Goal: Task Accomplishment & Management: Use online tool/utility

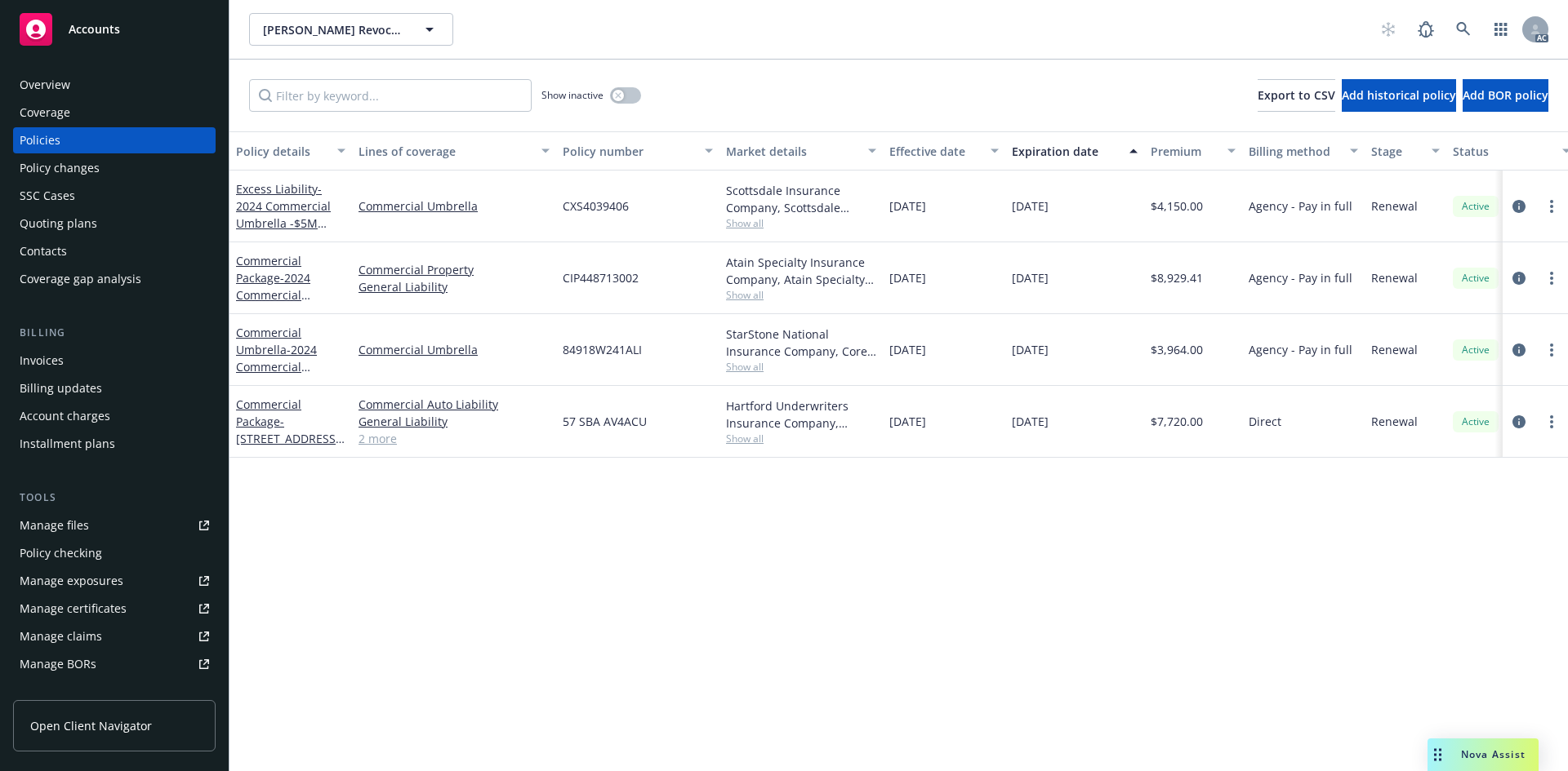
click at [750, 226] on span "Show all" at bounding box center [801, 223] width 150 height 14
click at [819, 513] on div "Policy details Lines of coverage Policy number Market details Effective date Ex…" at bounding box center [898, 451] width 1339 height 640
click at [749, 293] on span "Show all" at bounding box center [801, 295] width 150 height 14
click at [931, 549] on div "Policy details Lines of coverage Policy number Market details Effective date Ex…" at bounding box center [898, 451] width 1339 height 640
click at [749, 371] on span "Show all" at bounding box center [801, 367] width 150 height 14
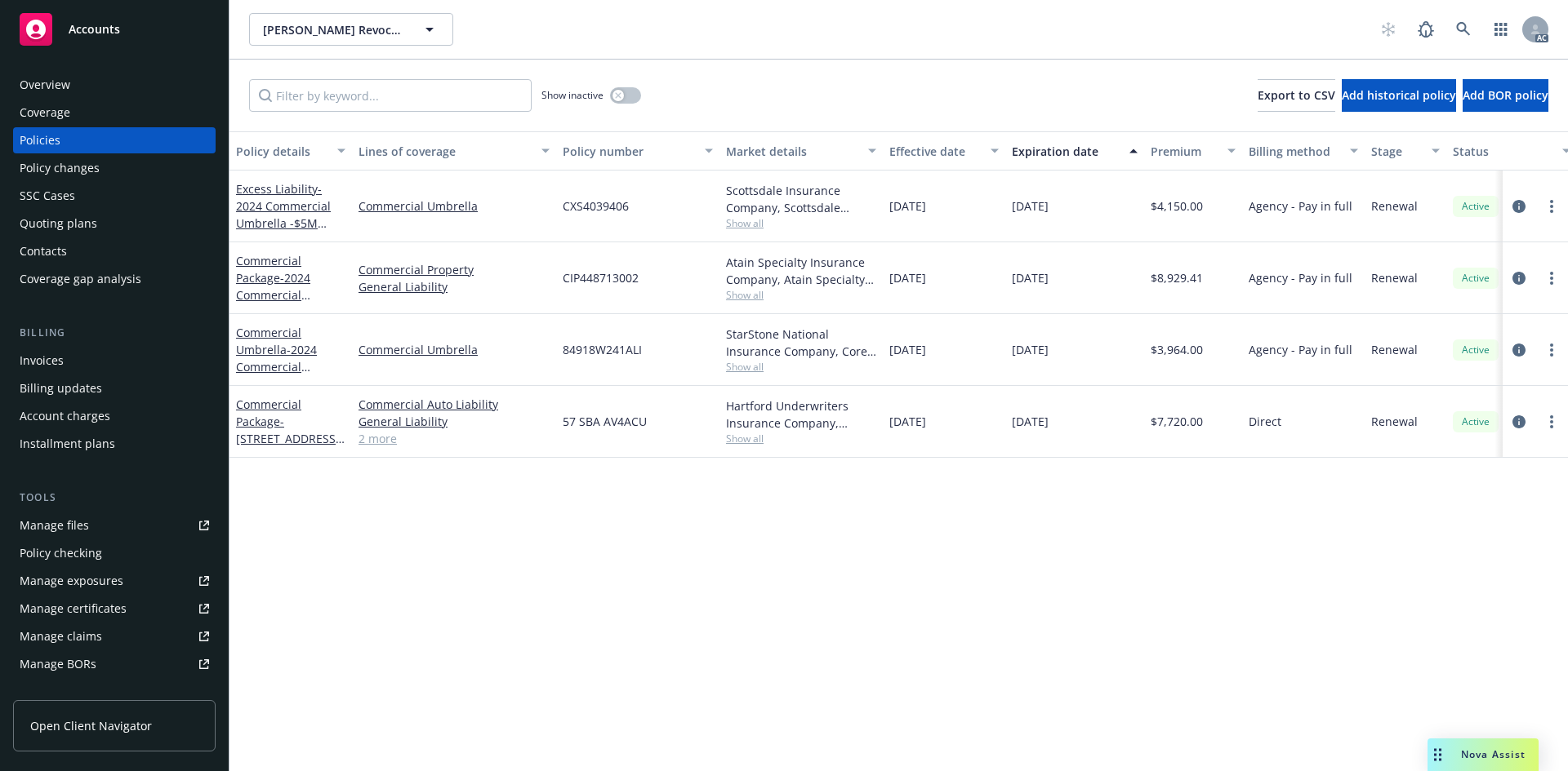
click at [941, 519] on div "Policy details Lines of coverage Policy number Market details Effective date Ex…" at bounding box center [898, 451] width 1339 height 640
click at [751, 436] on span "Show all" at bounding box center [801, 439] width 150 height 14
click at [913, 492] on div "Policy details Lines of coverage Policy number Market details Effective date Ex…" at bounding box center [898, 451] width 1339 height 640
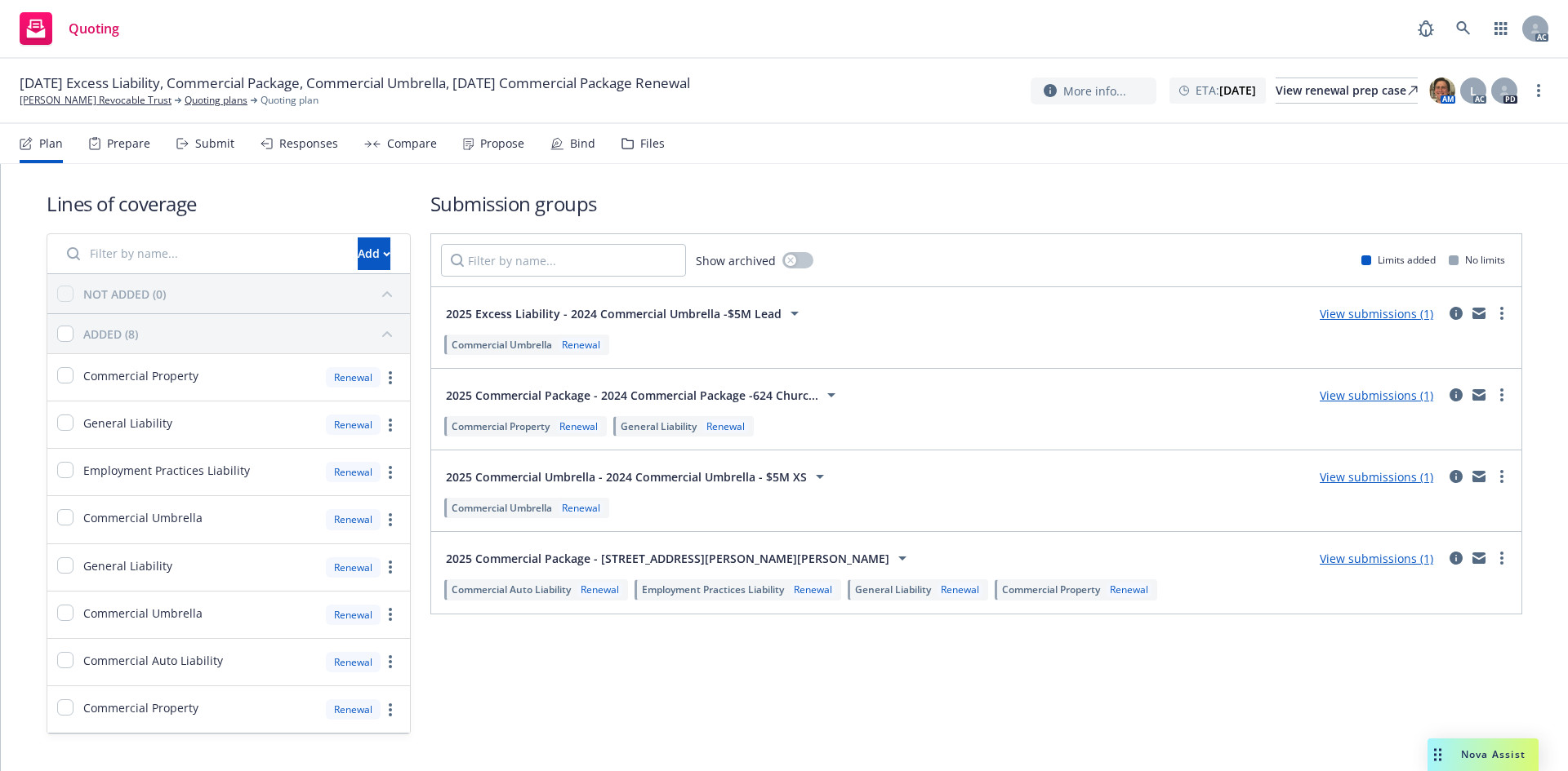
click at [212, 143] on div "Submit" at bounding box center [214, 143] width 39 height 13
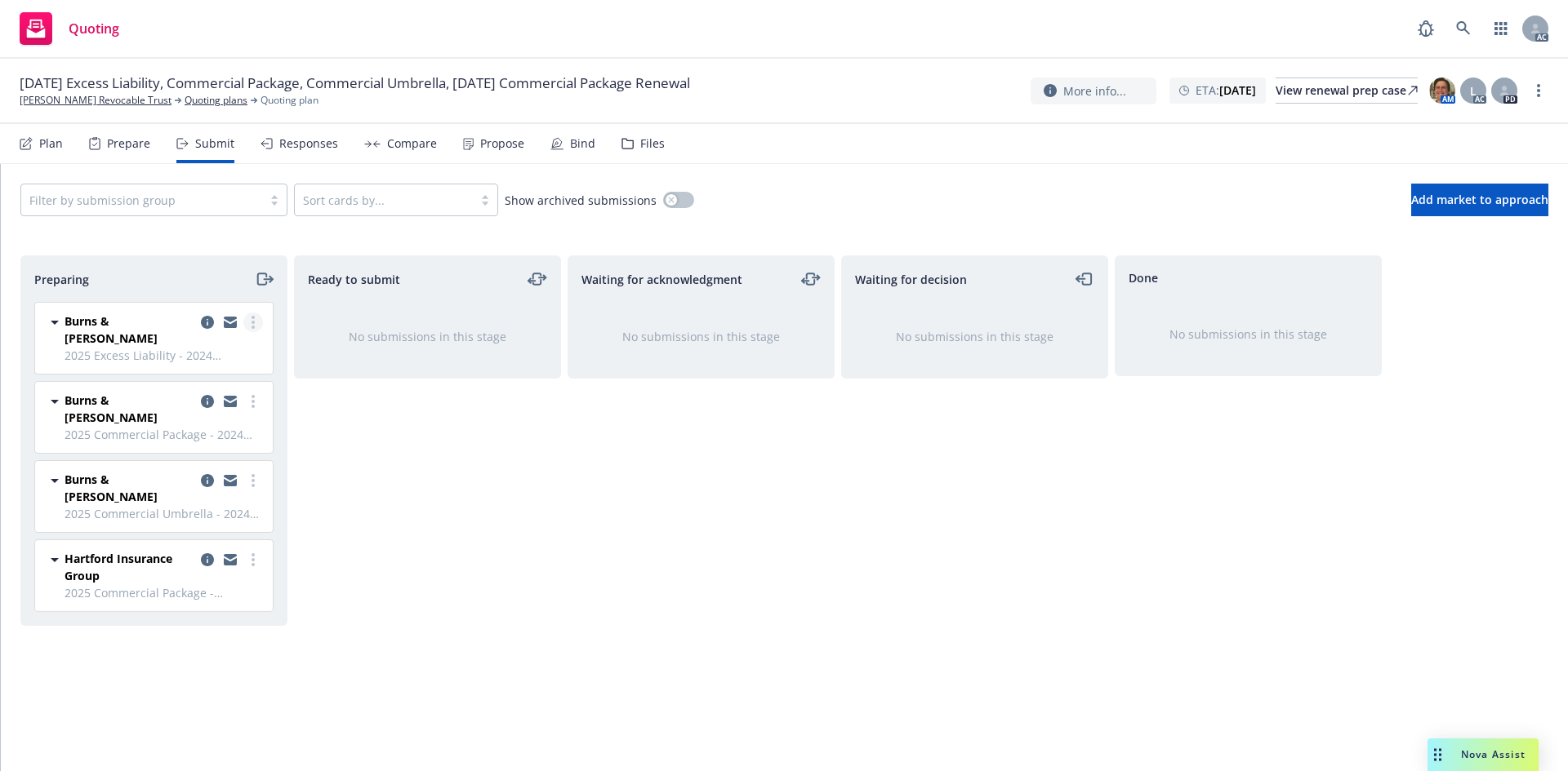
click at [254, 323] on link "more" at bounding box center [253, 323] width 19 height 19
click at [387, 437] on div "Ready to submit No submissions in this stage" at bounding box center [427, 496] width 267 height 482
click at [251, 471] on link "more" at bounding box center [253, 481] width 19 height 19
click at [211, 521] on span "Log acknowledgement" at bounding box center [179, 517] width 161 height 16
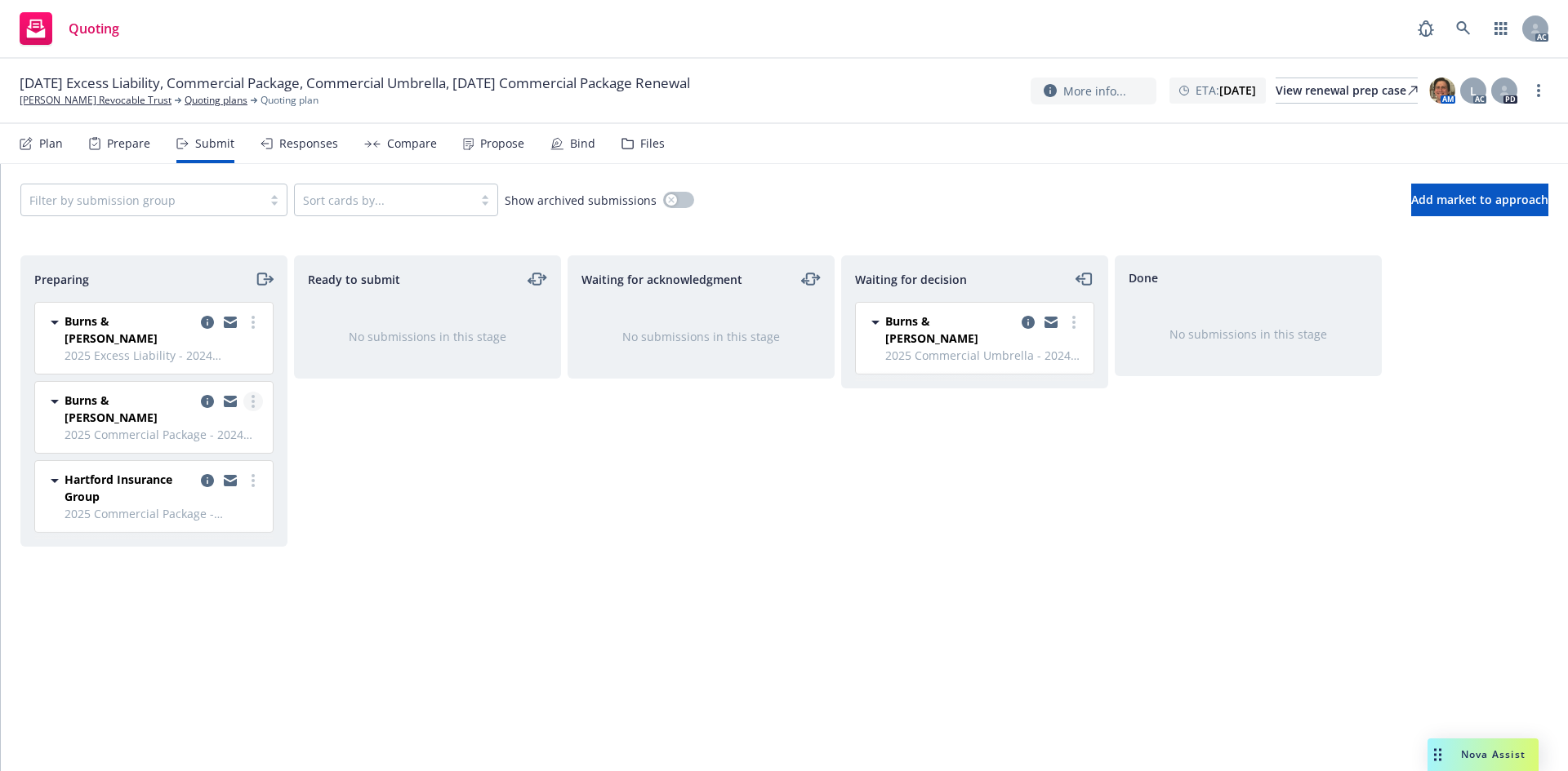
click at [254, 400] on circle "more" at bounding box center [254, 402] width 3 height 3
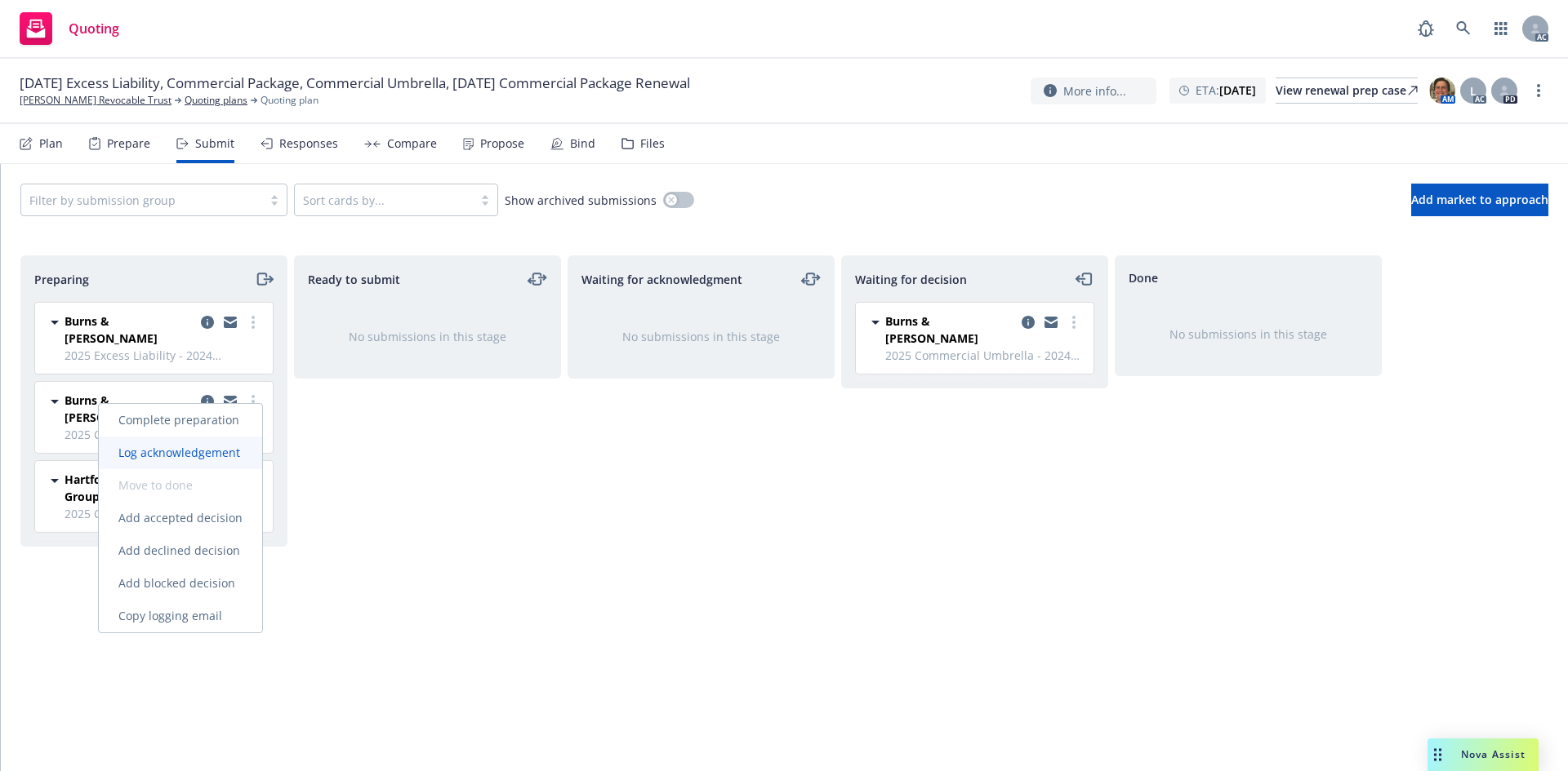
click at [220, 450] on span "Log acknowledgement" at bounding box center [179, 453] width 161 height 16
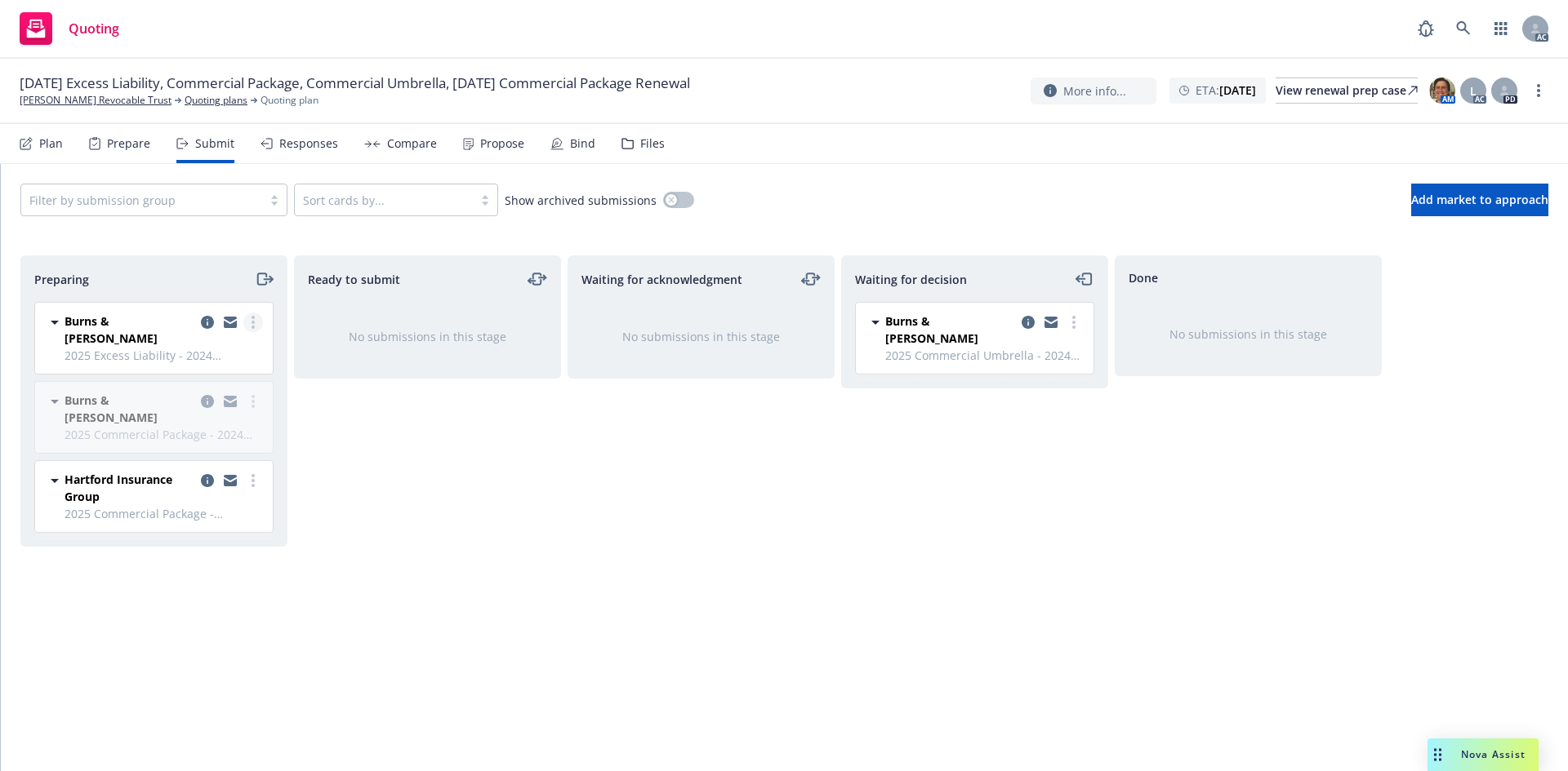
click at [253, 323] on circle "more" at bounding box center [254, 323] width 3 height 3
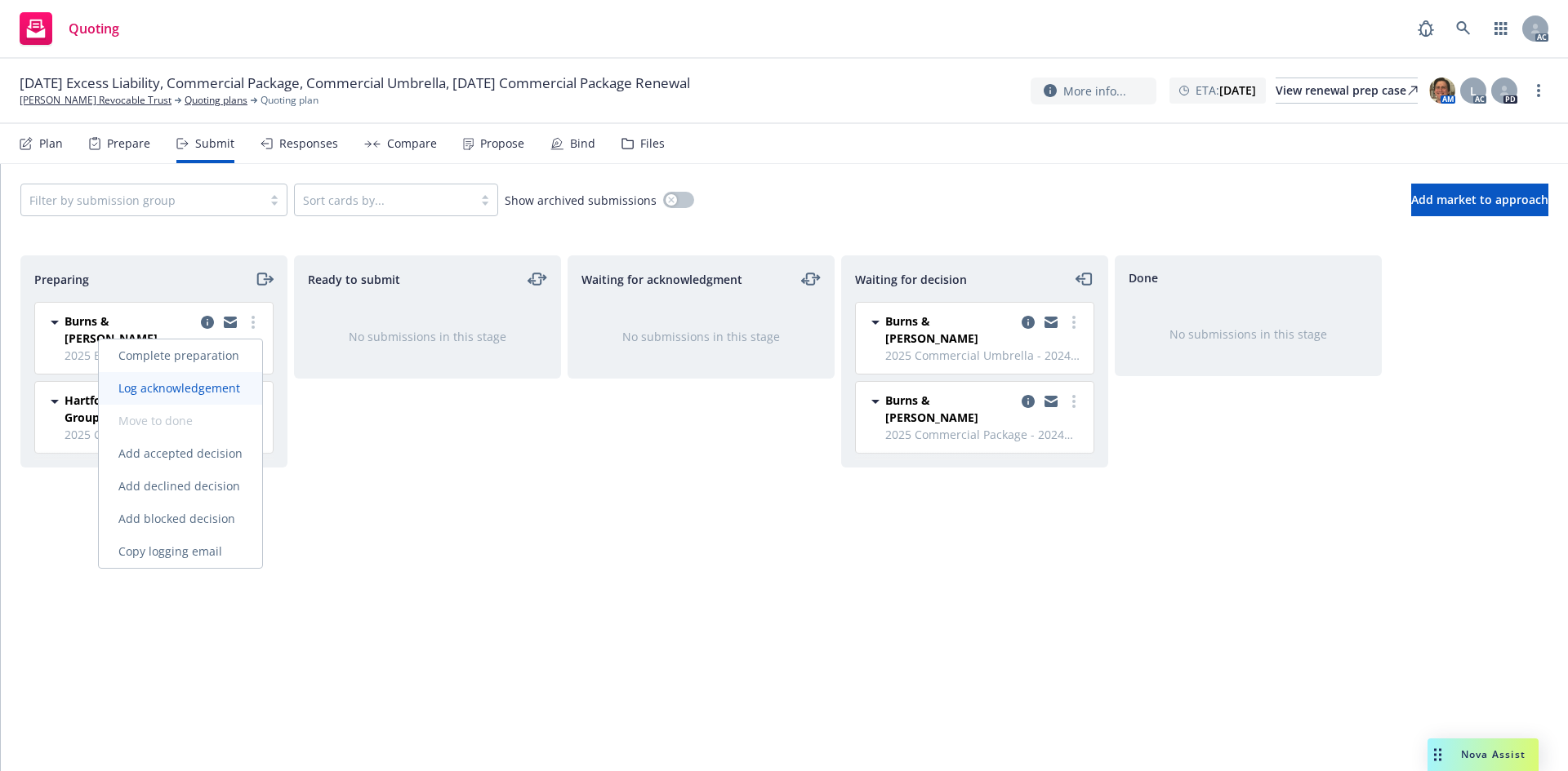
click at [218, 387] on span "Log acknowledgement" at bounding box center [179, 388] width 161 height 16
